Goal: Task Accomplishment & Management: Manage account settings

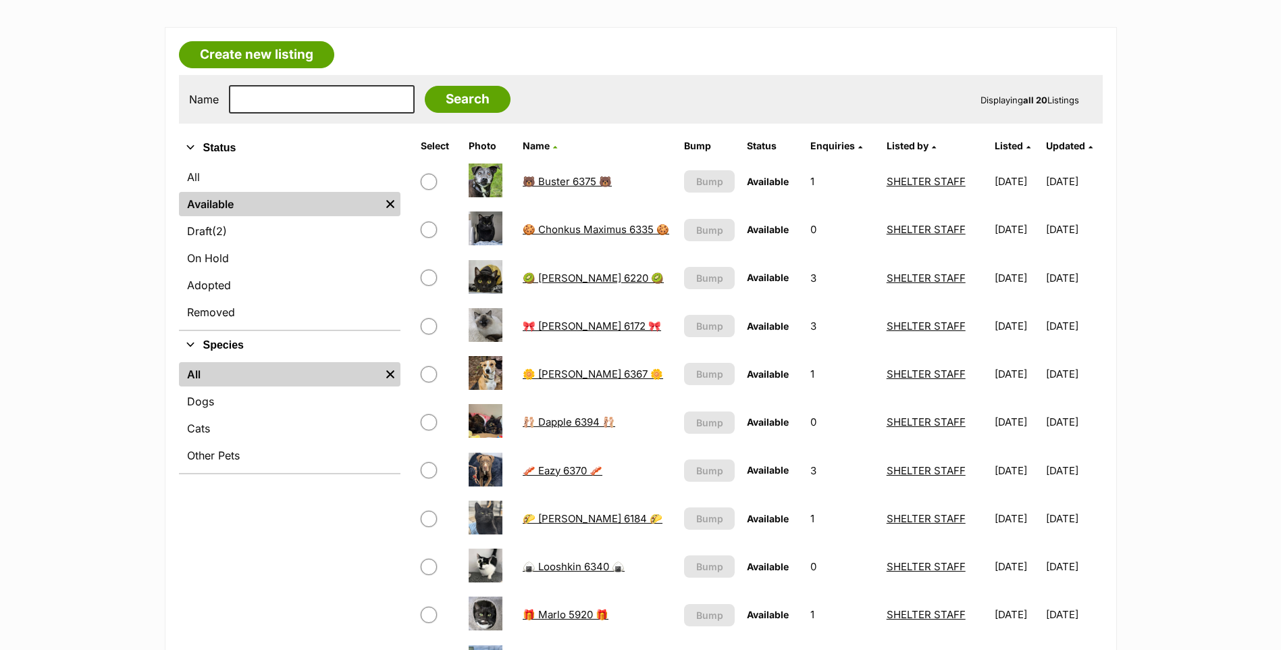
scroll to position [270, 0]
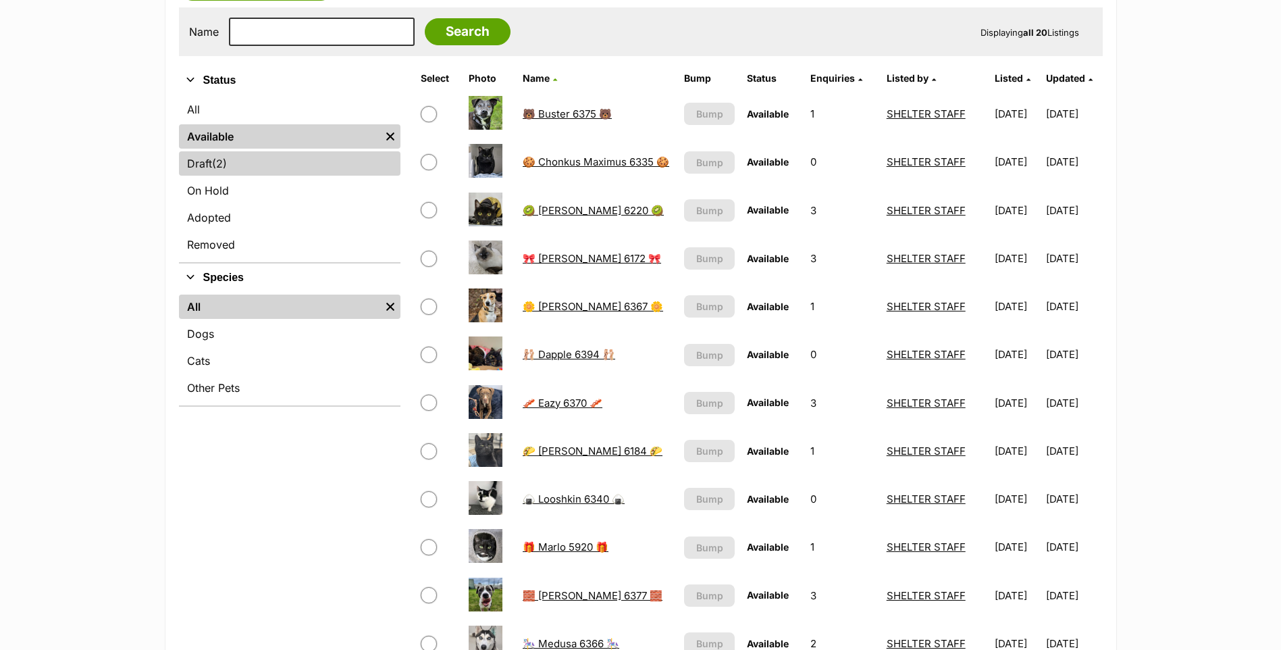
click at [258, 165] on link "Draft (2) Items" at bounding box center [290, 163] width 222 height 24
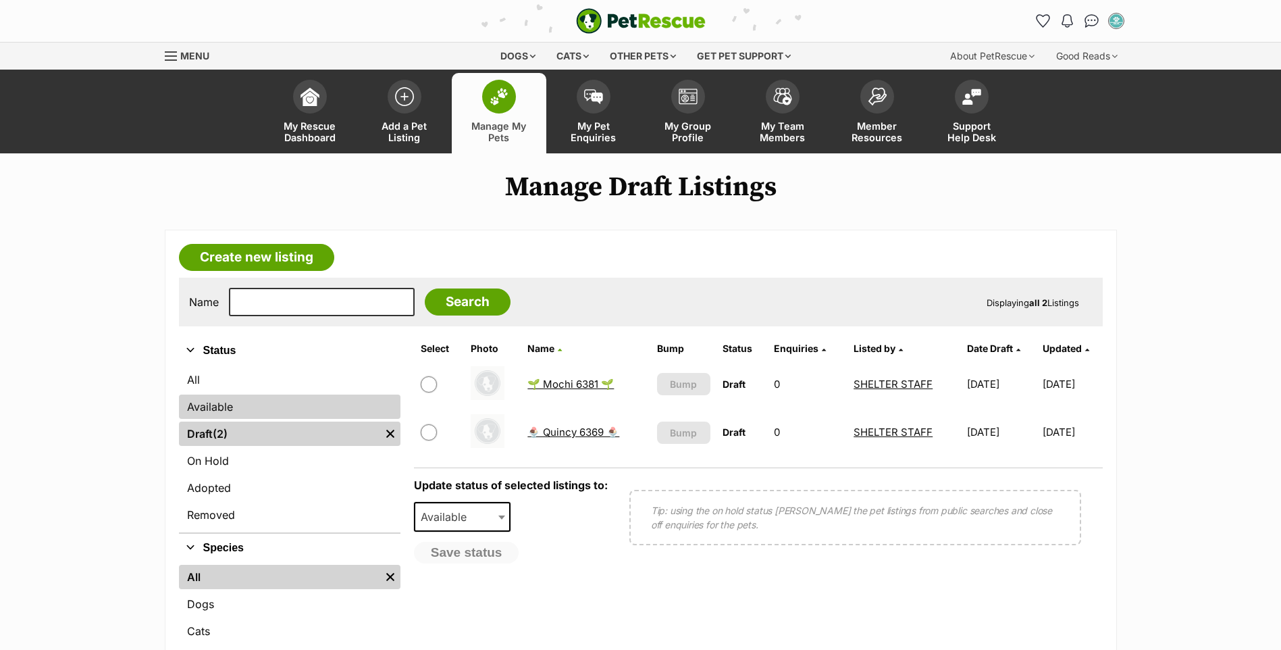
click at [236, 405] on link "Available" at bounding box center [290, 406] width 222 height 24
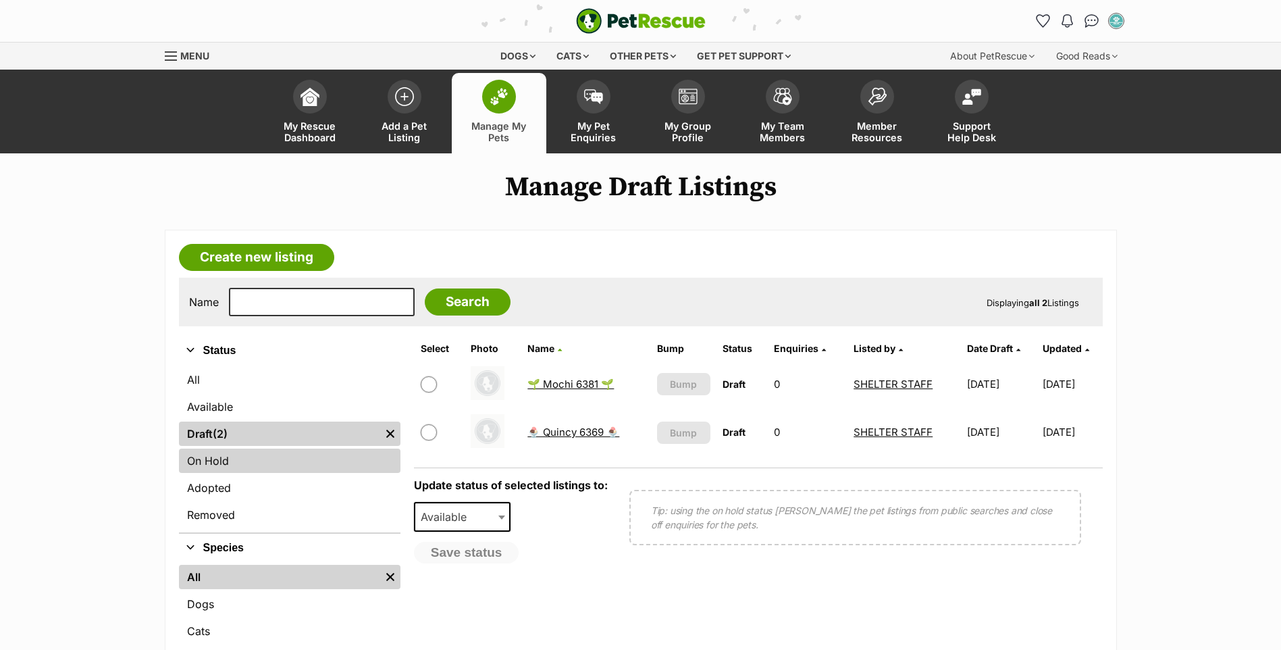
click at [224, 466] on link "On Hold" at bounding box center [290, 460] width 222 height 24
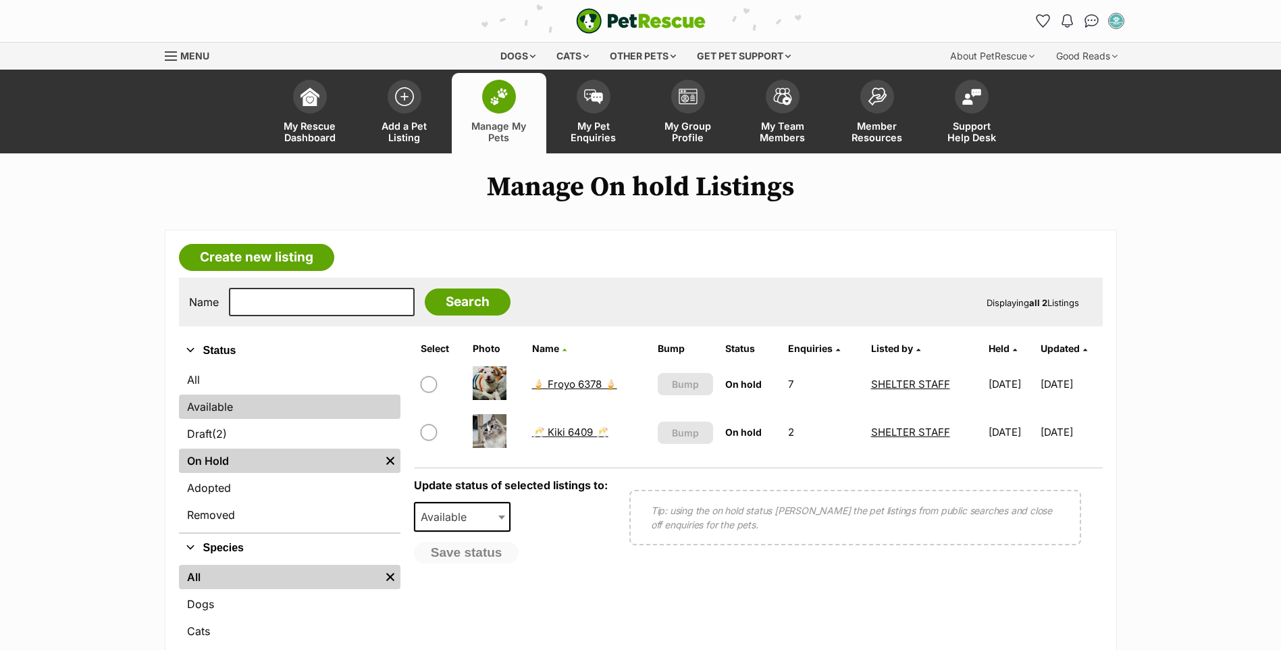
click at [239, 411] on link "Available" at bounding box center [290, 406] width 222 height 24
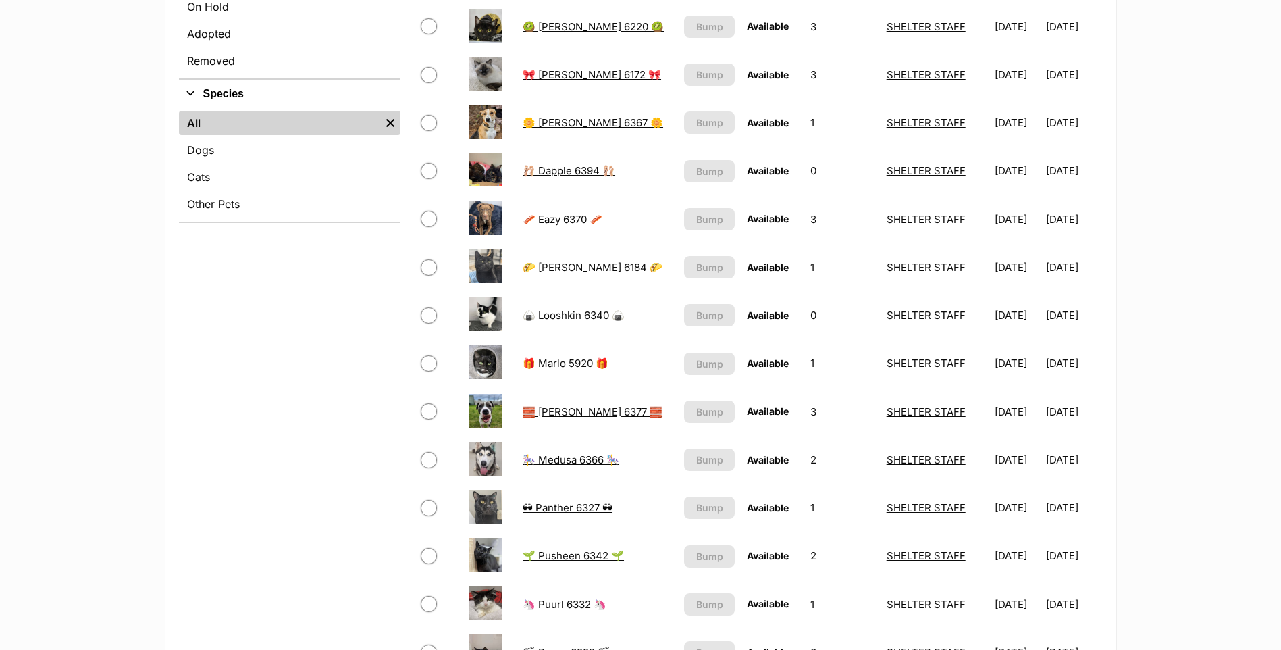
scroll to position [473, 0]
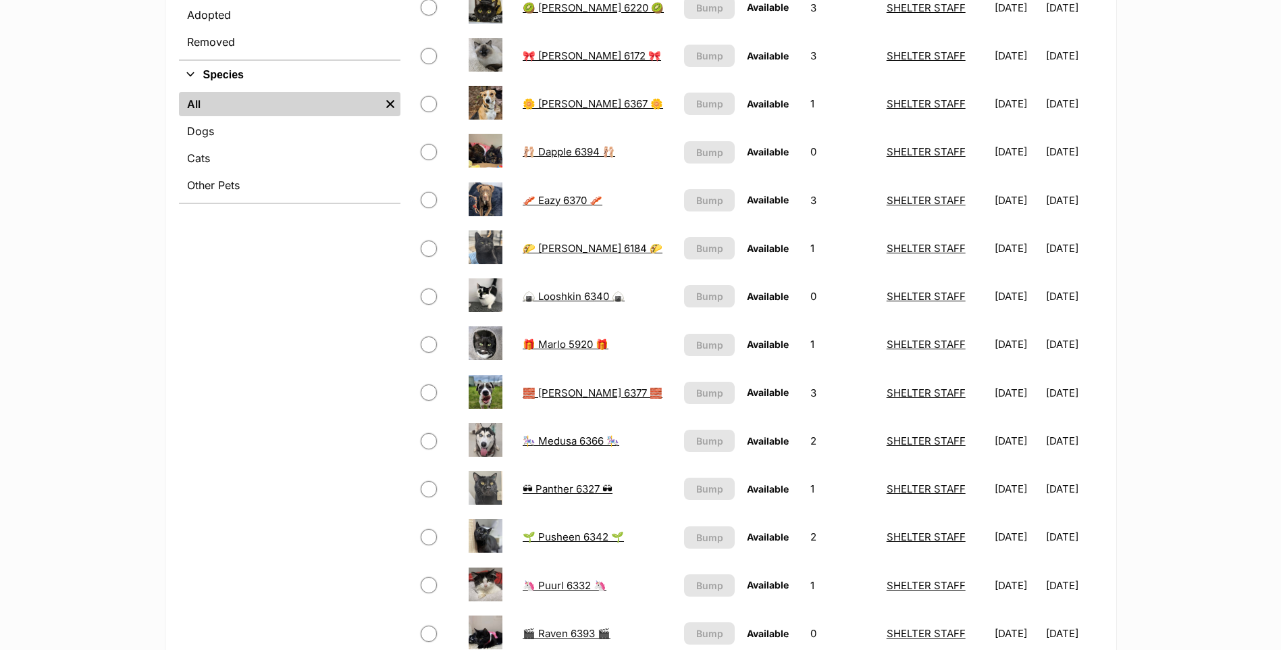
click at [586, 387] on link "🧱 [PERSON_NAME] 6377 🧱" at bounding box center [593, 392] width 140 height 13
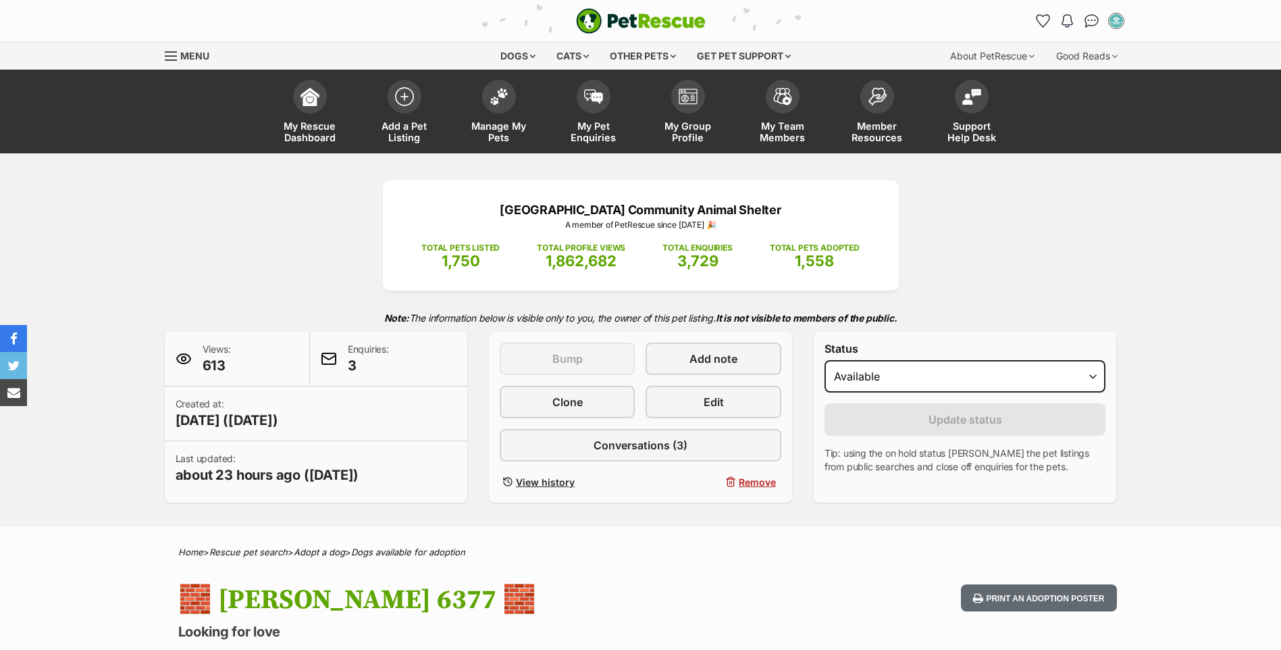
scroll to position [68, 0]
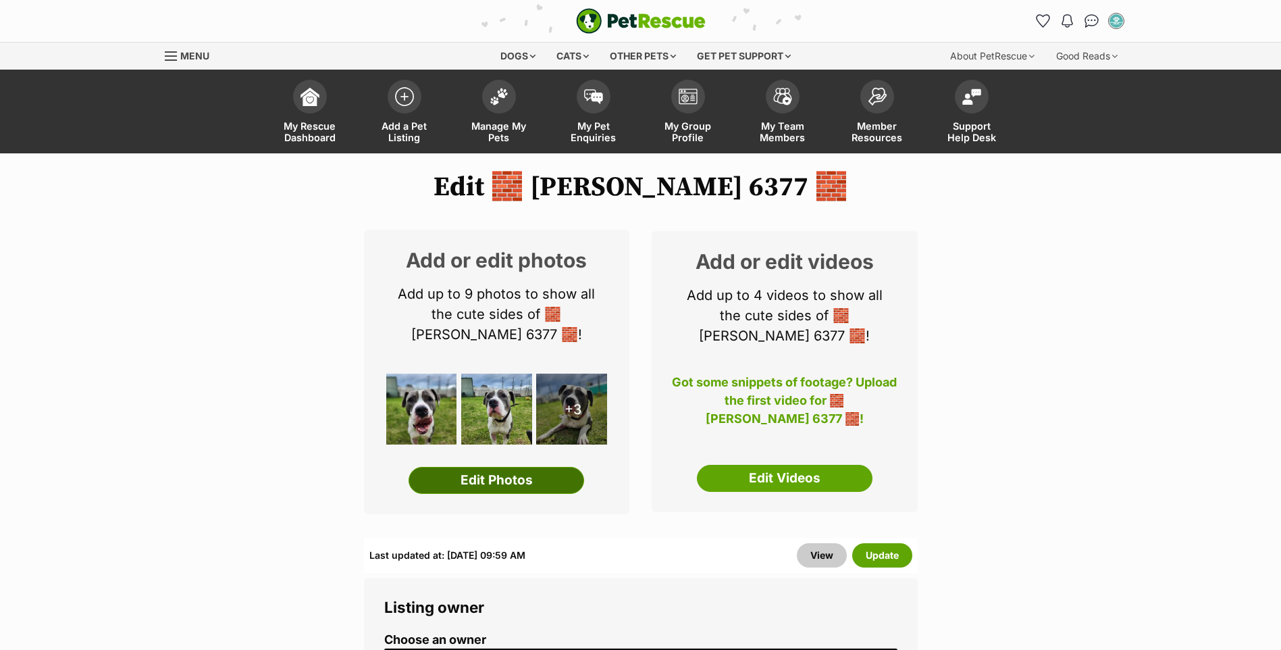
click at [528, 477] on link "Edit Photos" at bounding box center [497, 480] width 176 height 27
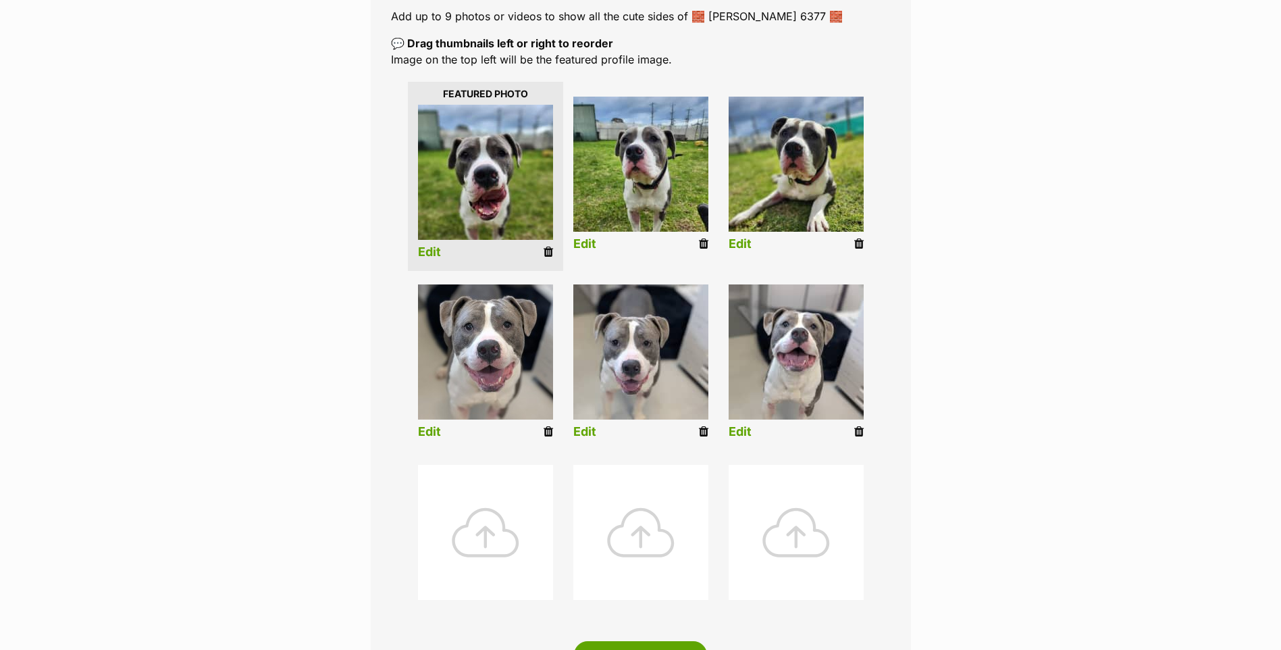
click at [640, 513] on div at bounding box center [640, 532] width 135 height 135
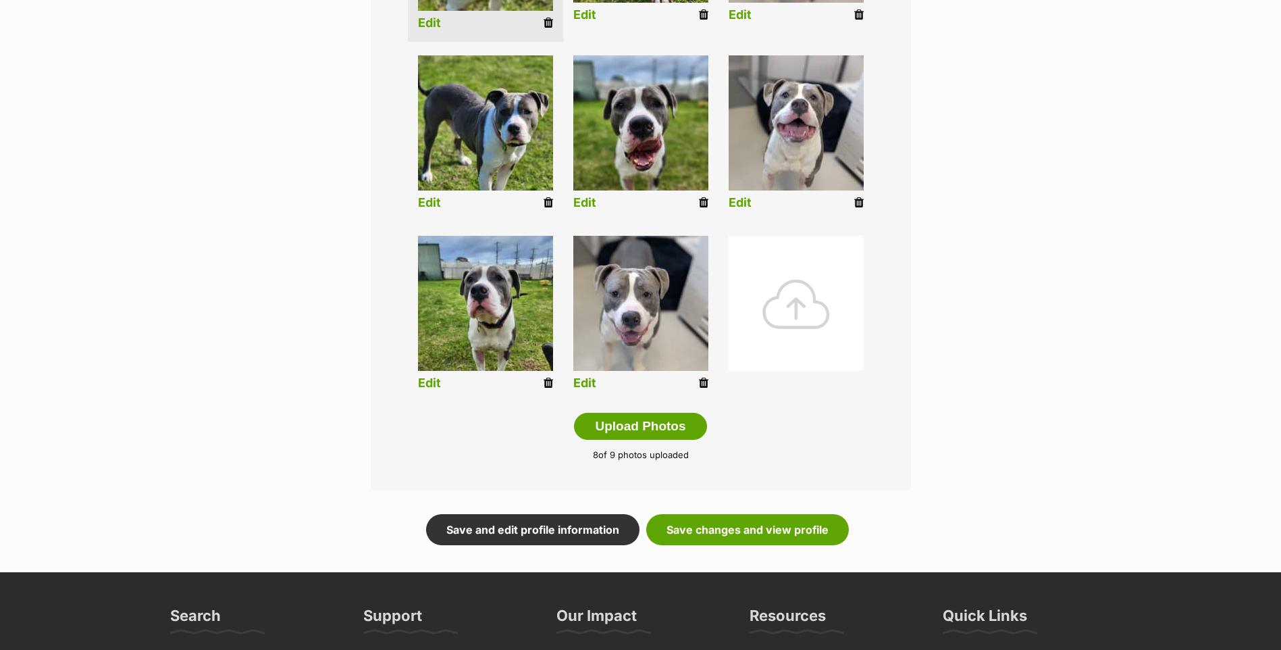
scroll to position [540, 0]
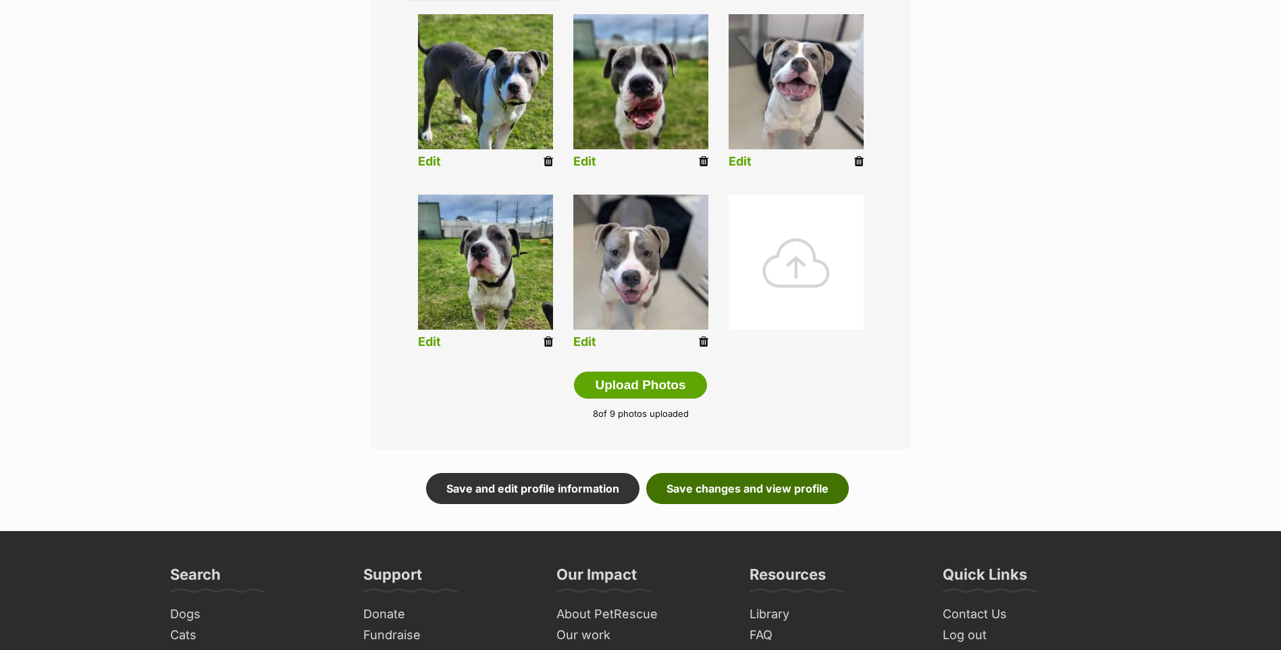
click at [692, 490] on link "Save changes and view profile" at bounding box center [747, 488] width 203 height 31
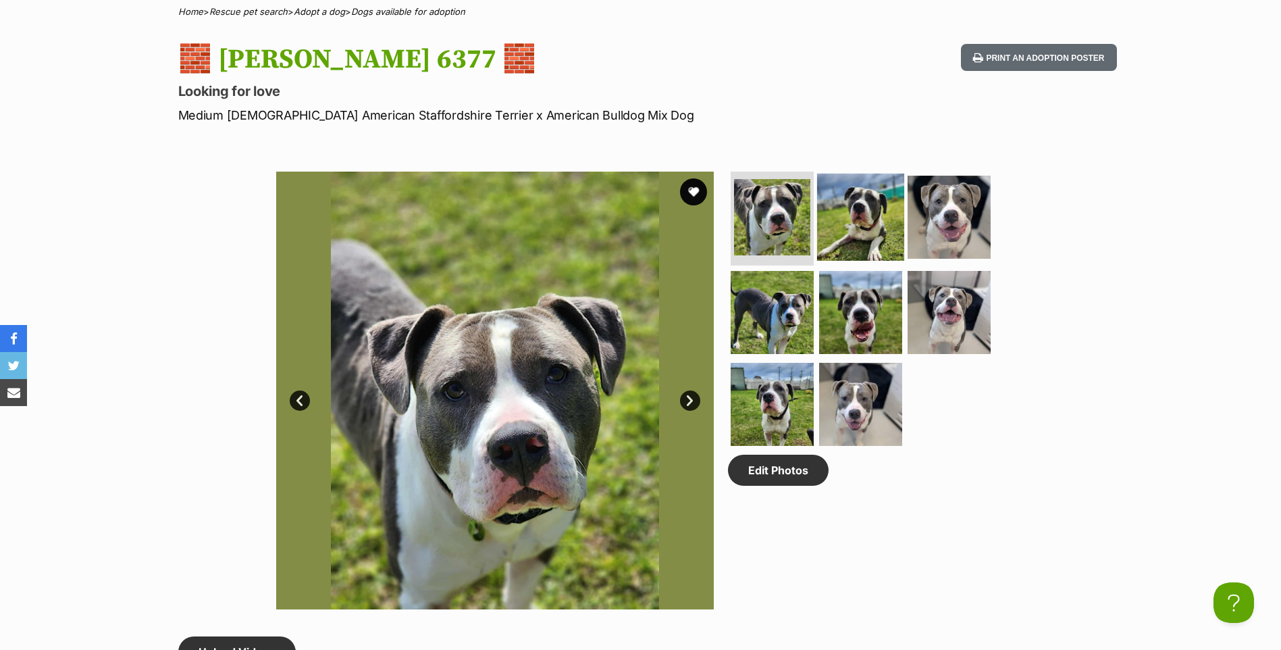
click at [875, 213] on img at bounding box center [860, 216] width 87 height 87
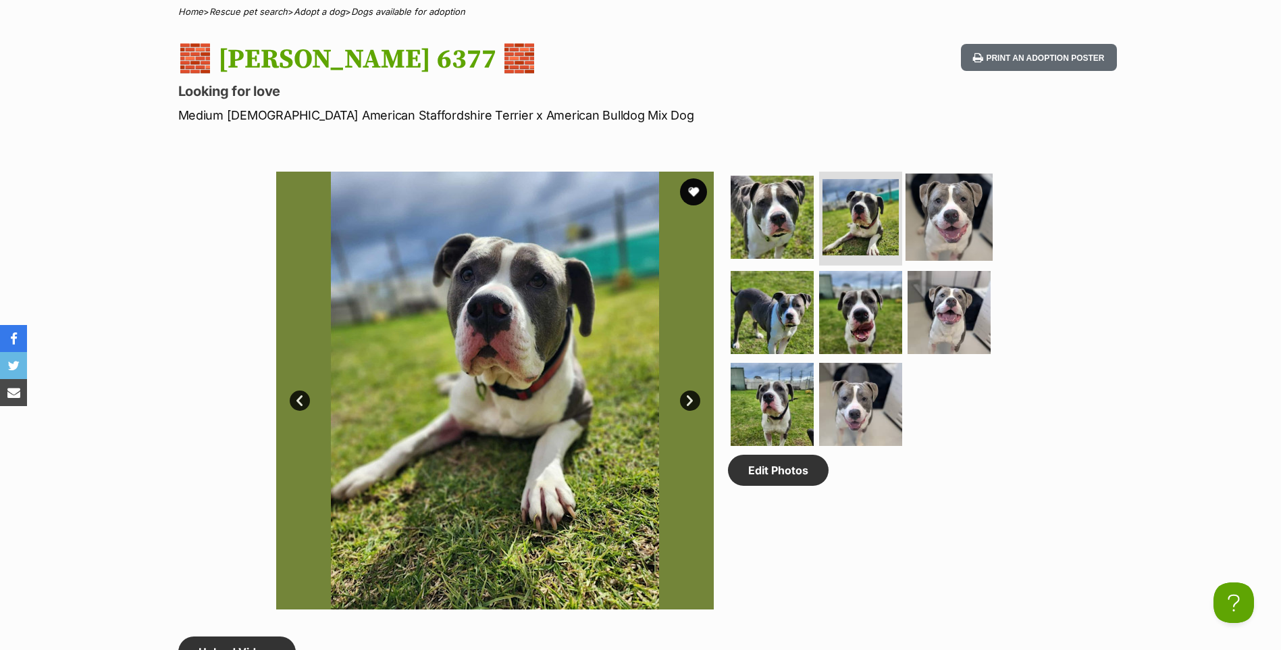
click at [956, 207] on img at bounding box center [949, 216] width 87 height 87
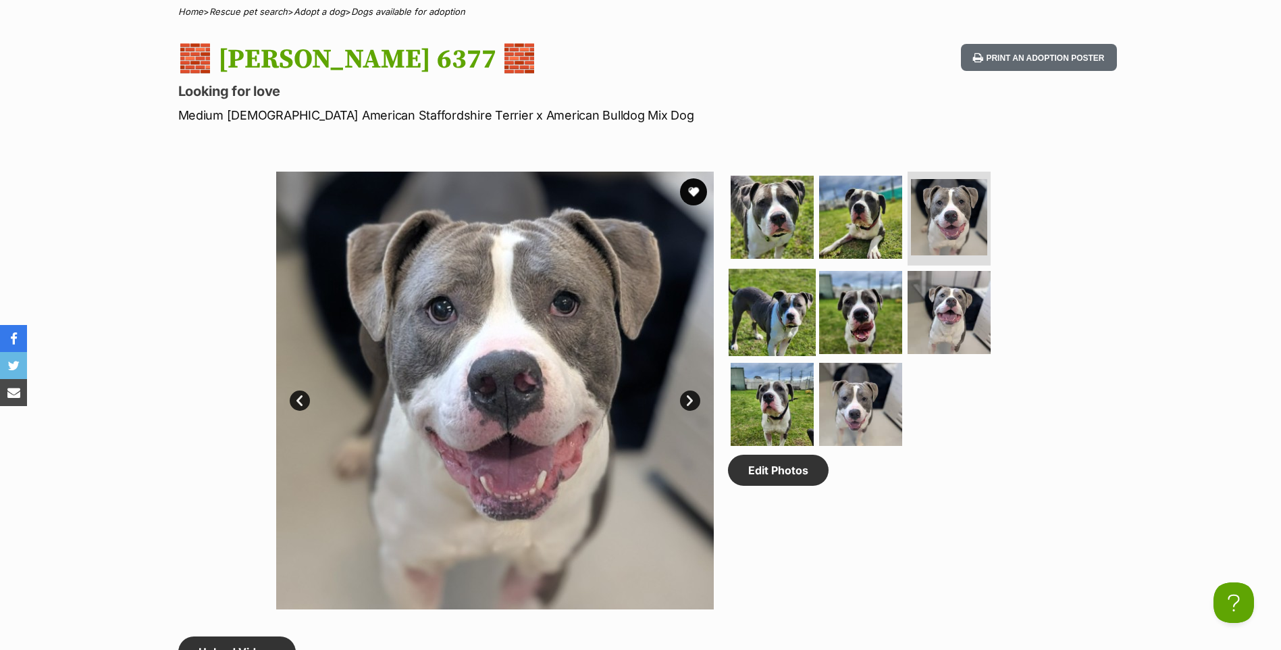
click at [774, 290] on img at bounding box center [772, 312] width 87 height 87
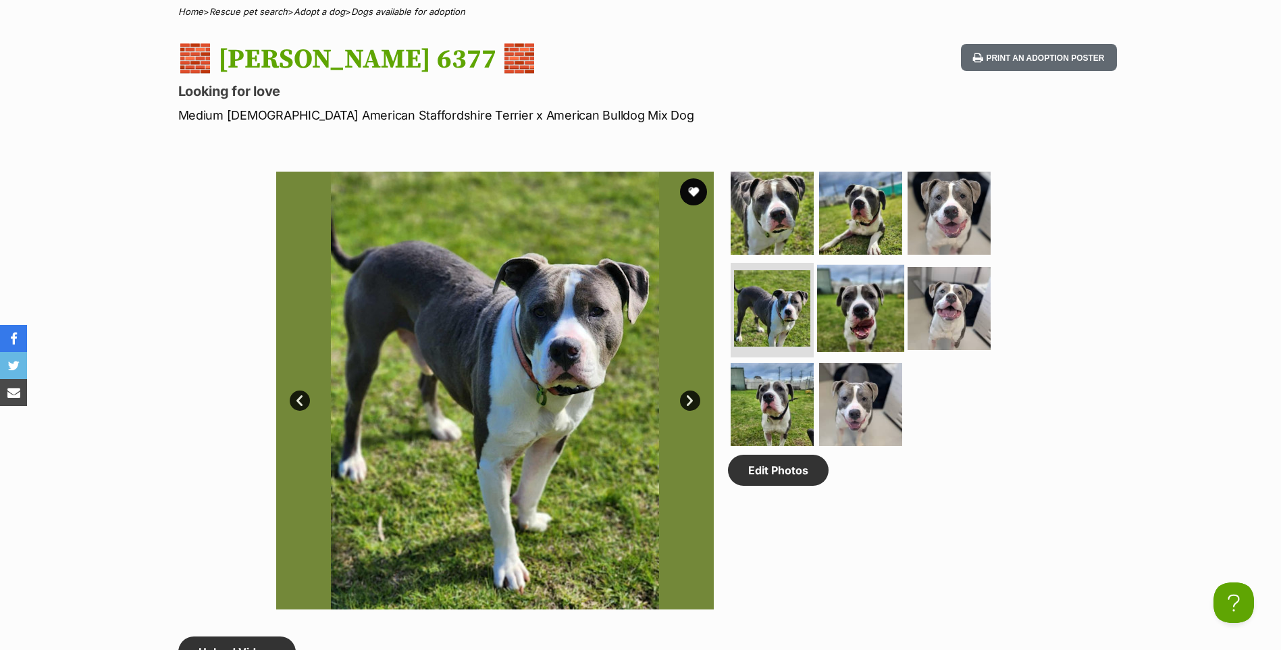
click at [846, 292] on img at bounding box center [860, 308] width 87 height 87
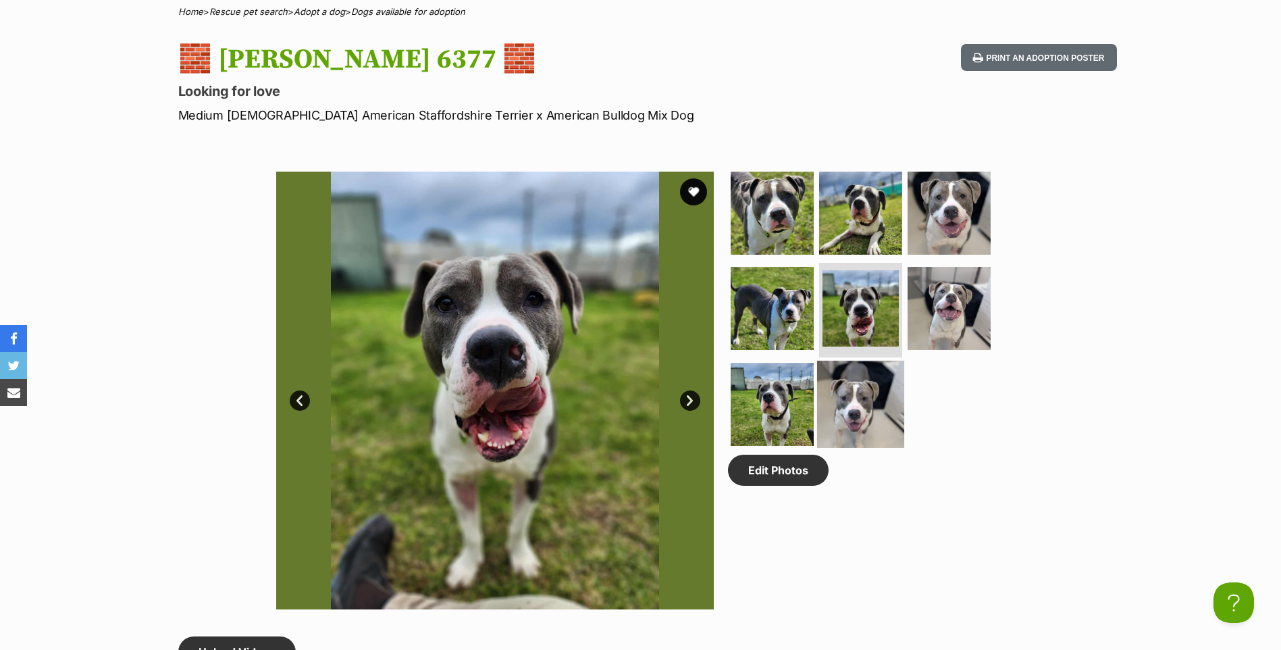
click at [925, 317] on img at bounding box center [949, 308] width 83 height 83
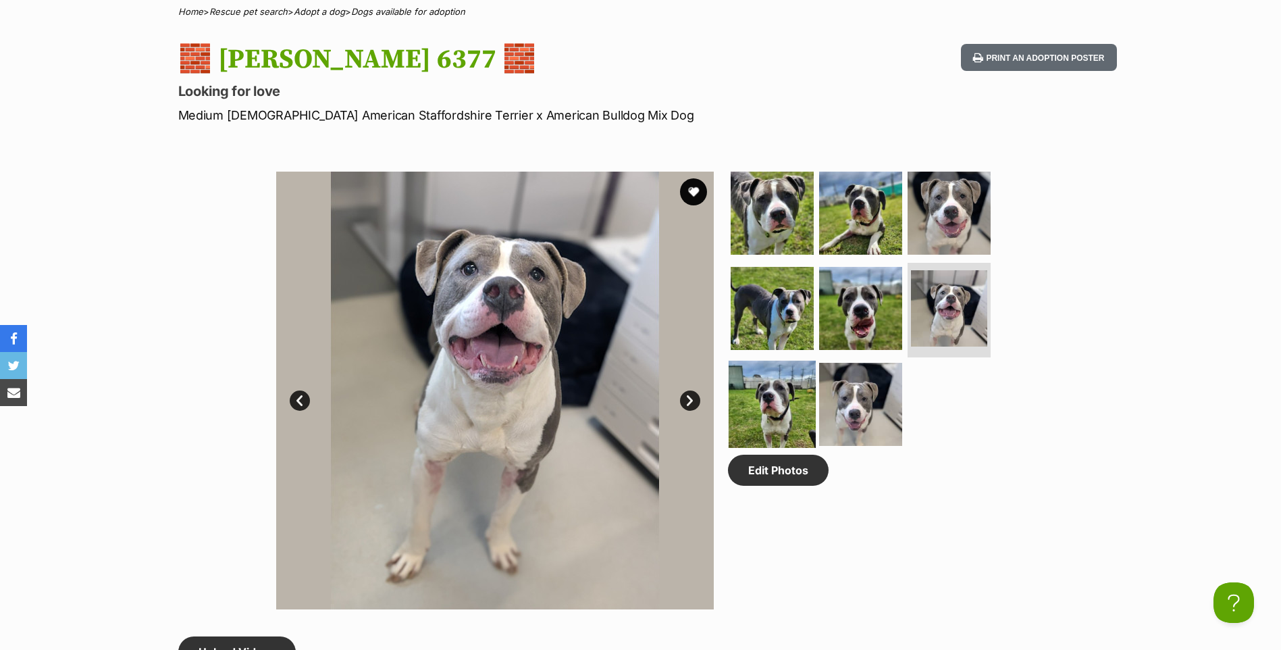
click at [796, 408] on img at bounding box center [772, 404] width 87 height 87
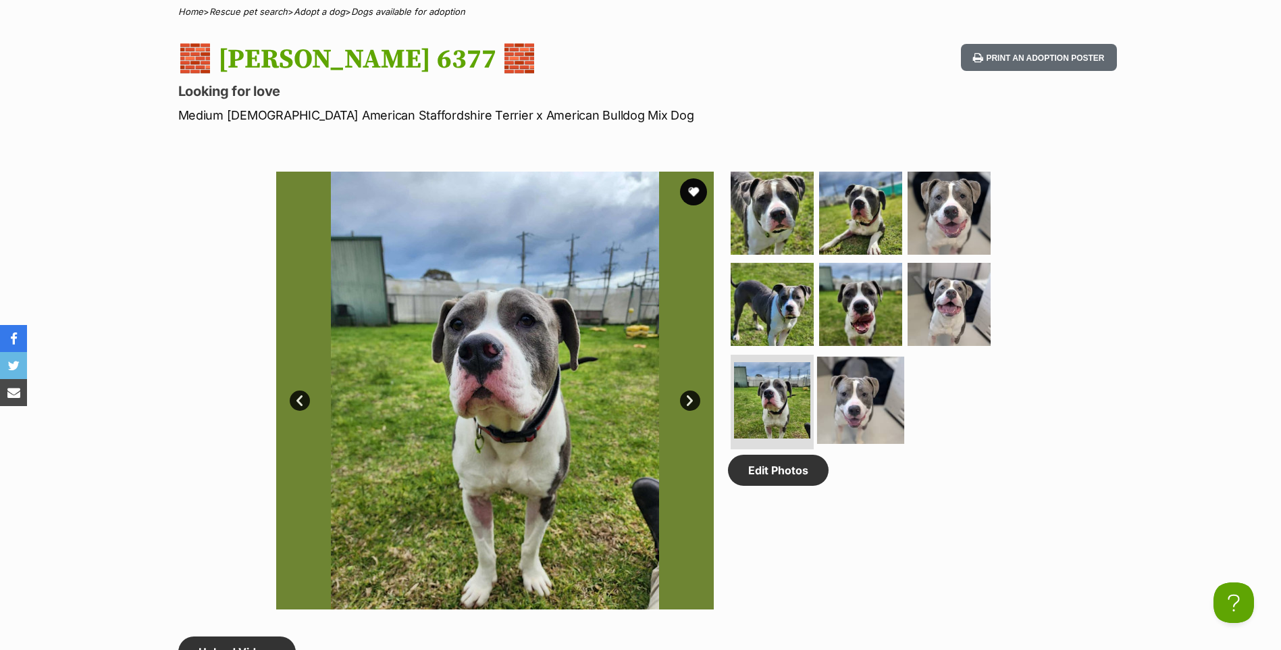
click at [854, 404] on img at bounding box center [860, 400] width 87 height 87
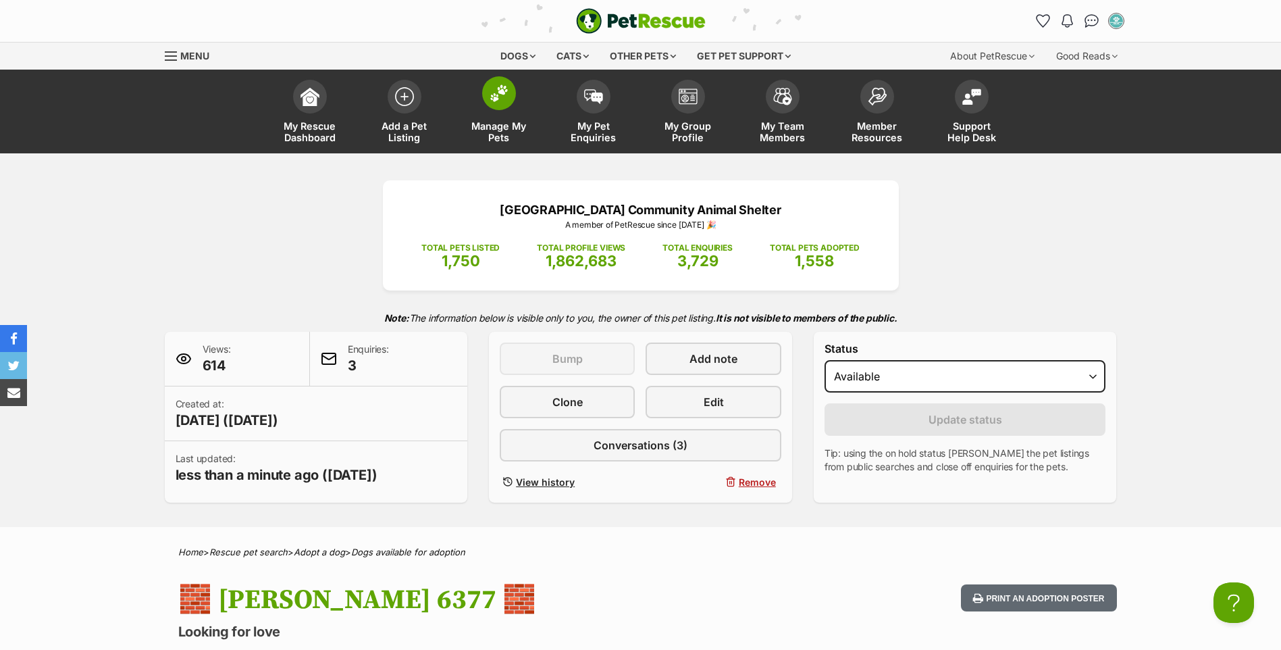
click at [502, 127] on span "Manage My Pets" at bounding box center [499, 131] width 61 height 23
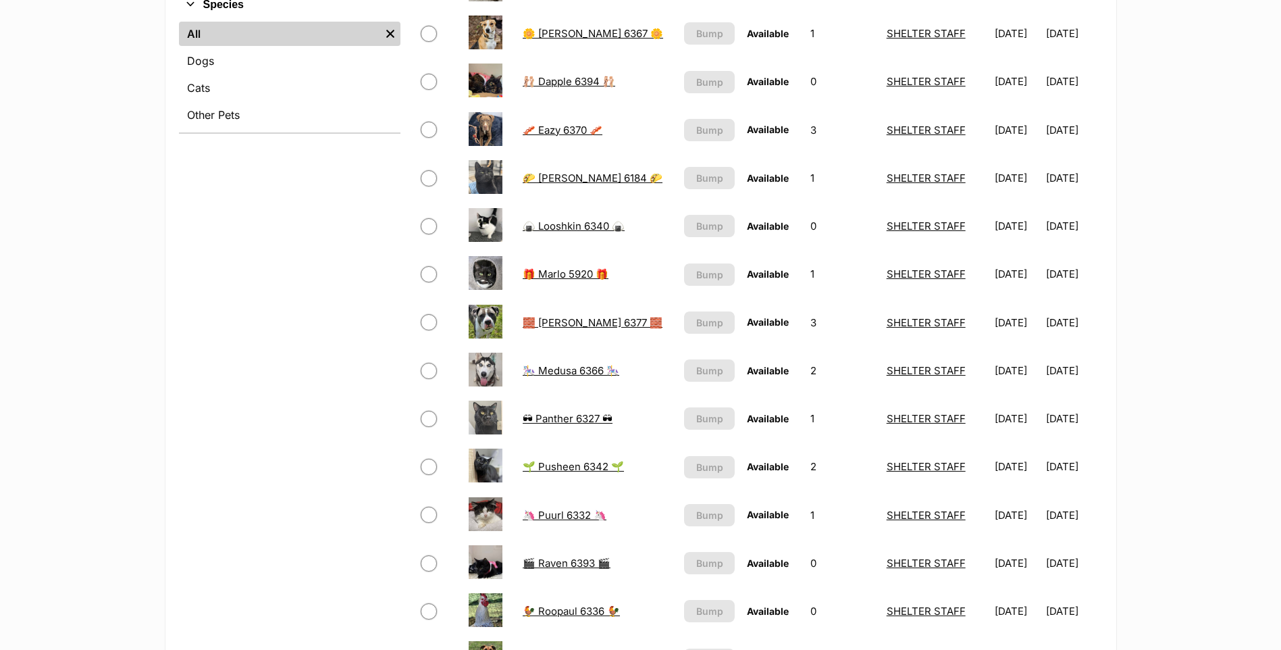
scroll to position [540, 0]
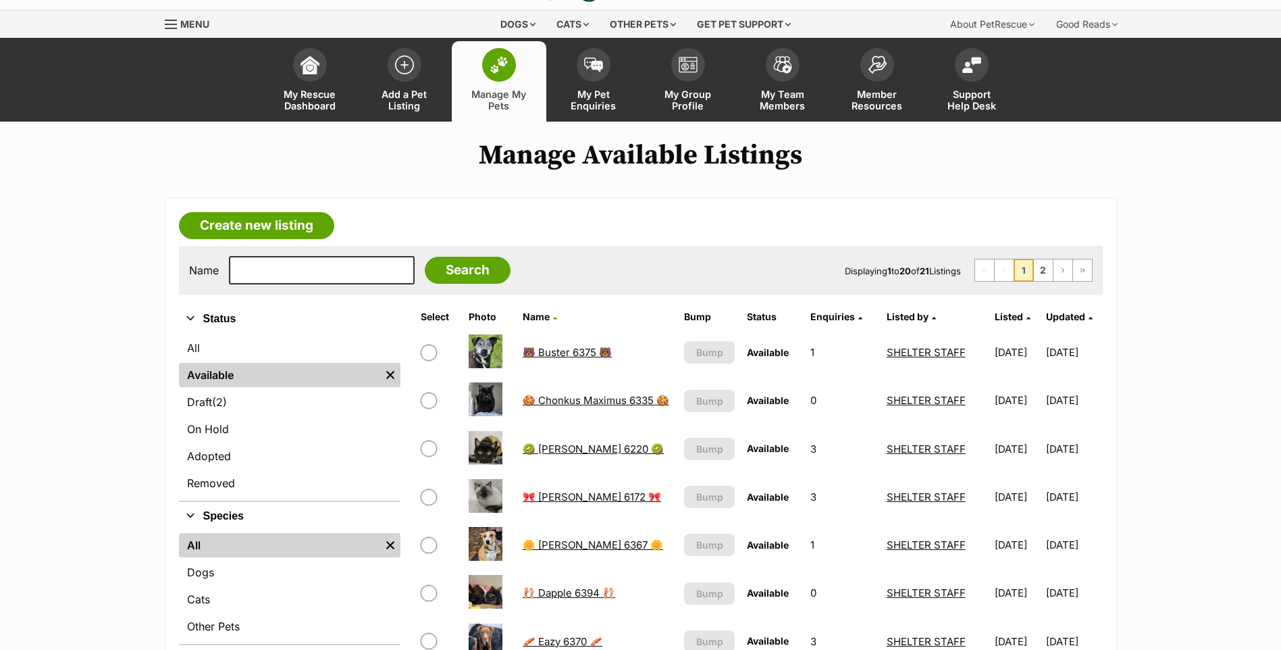
scroll to position [68, 0]
